Goal: Information Seeking & Learning: Check status

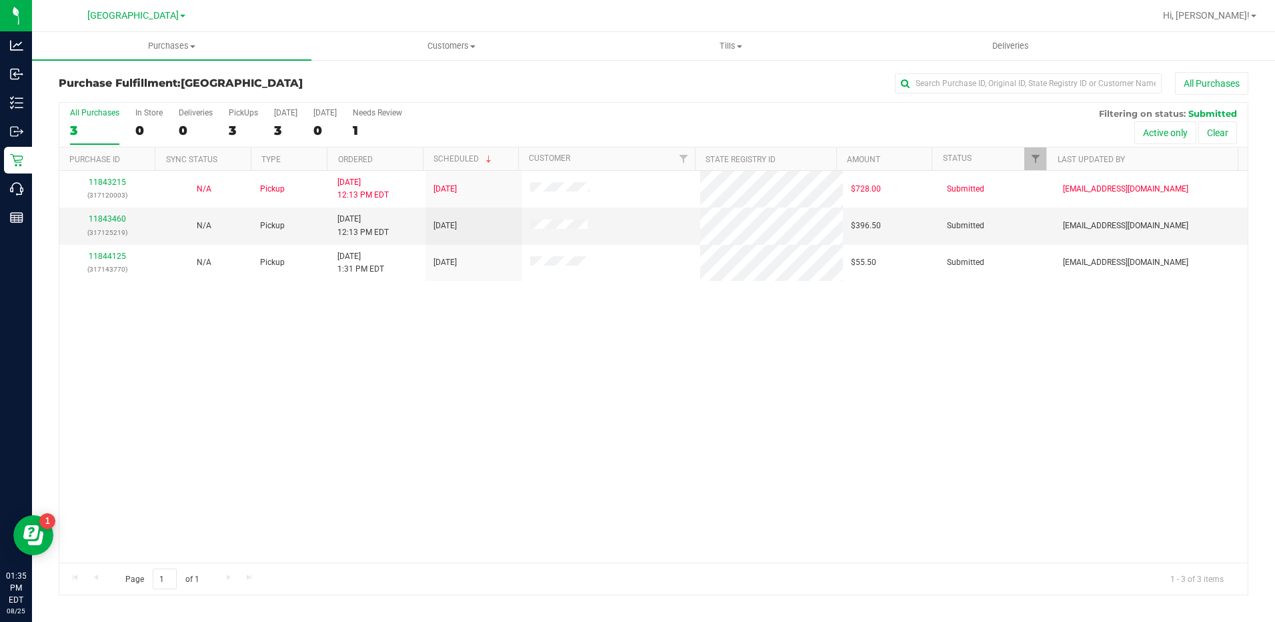
click at [472, 411] on div "11843215 (317120003) N/A Pickup [DATE] 12:13 PM EDT 8/25/2025 $728.00 Submitted…" at bounding box center [653, 366] width 1188 height 391
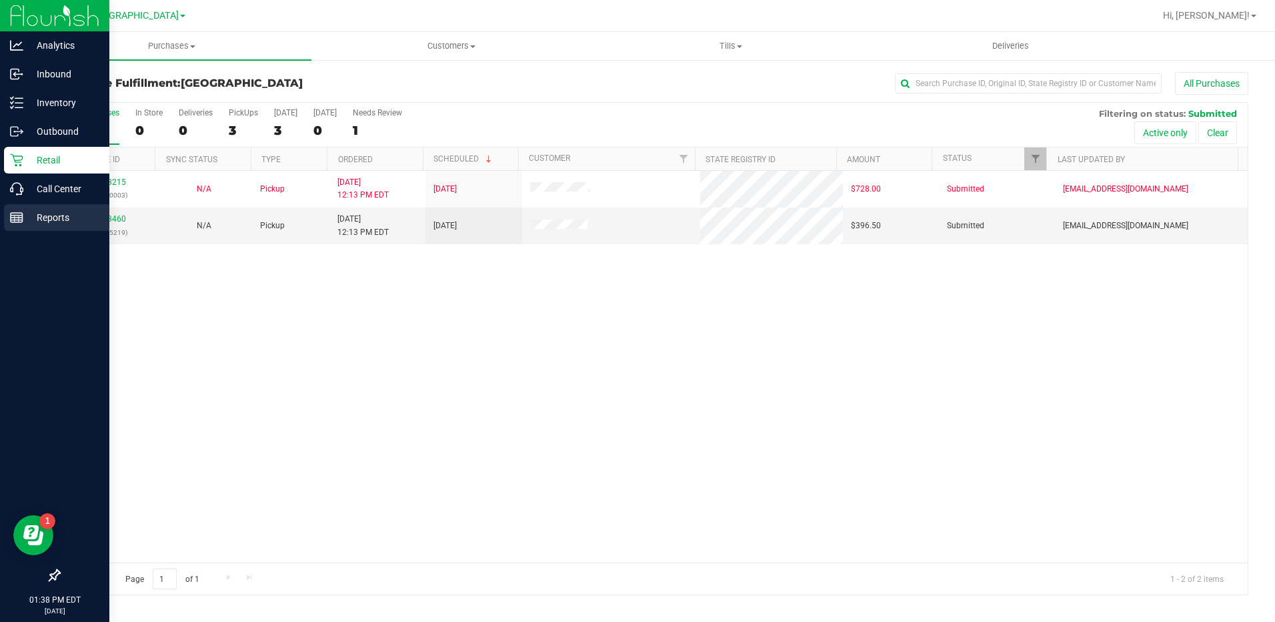
click at [51, 215] on p "Reports" at bounding box center [63, 217] width 80 height 16
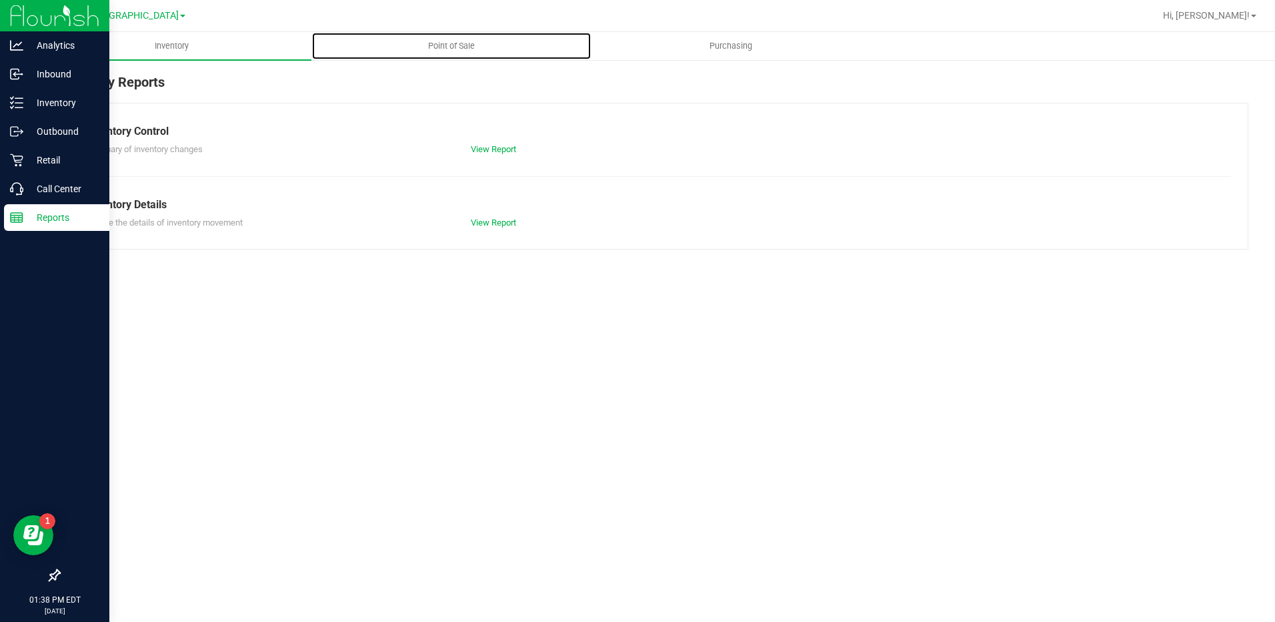
click at [450, 49] on span "Point of Sale" at bounding box center [451, 46] width 83 height 12
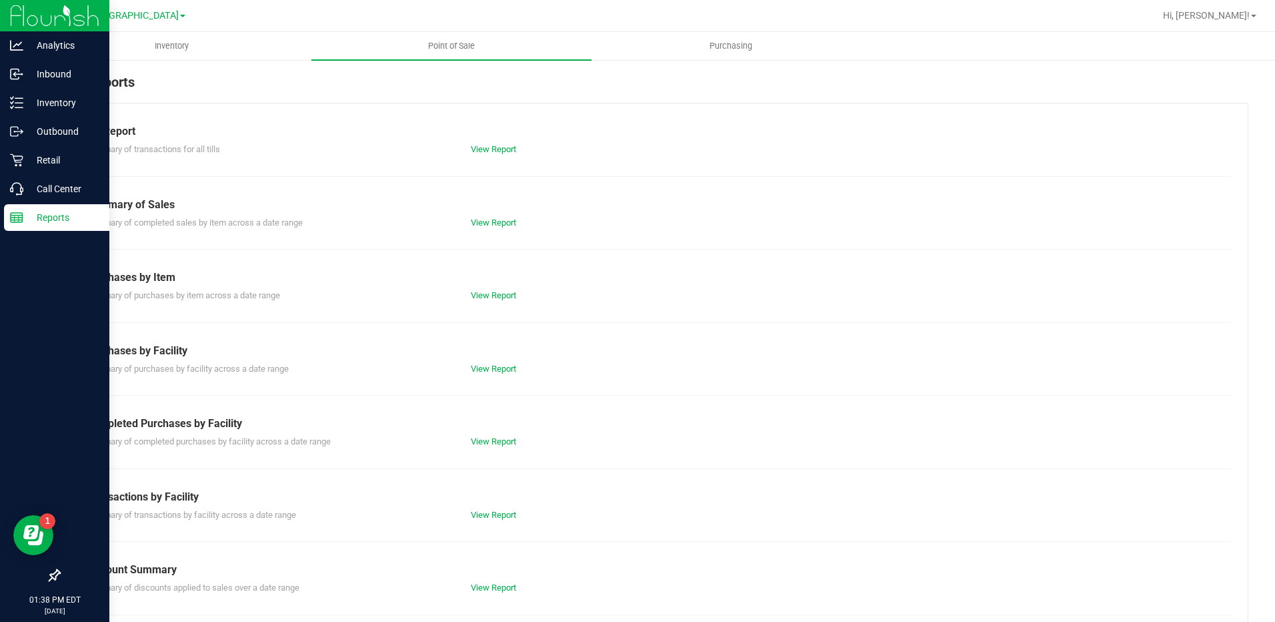
click at [473, 506] on div "Summary of transactions by facility across a date range View Report" at bounding box center [653, 513] width 1155 height 17
click at [474, 512] on link "View Report" at bounding box center [493, 515] width 45 height 10
